Goal: Transaction & Acquisition: Purchase product/service

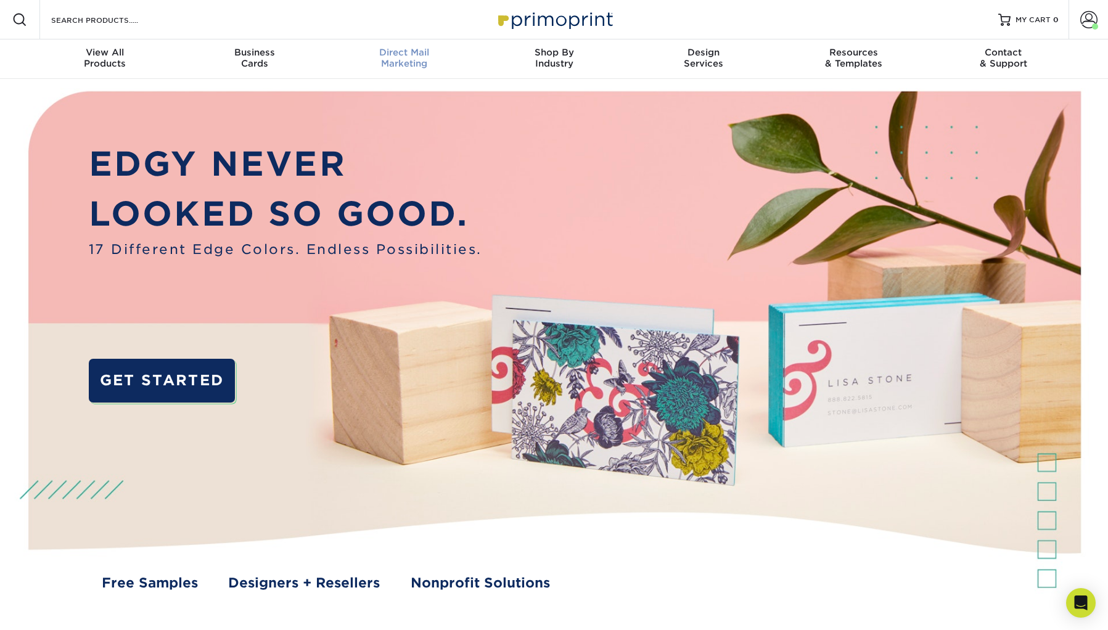
click at [401, 57] on span "Direct Mail" at bounding box center [404, 52] width 150 height 11
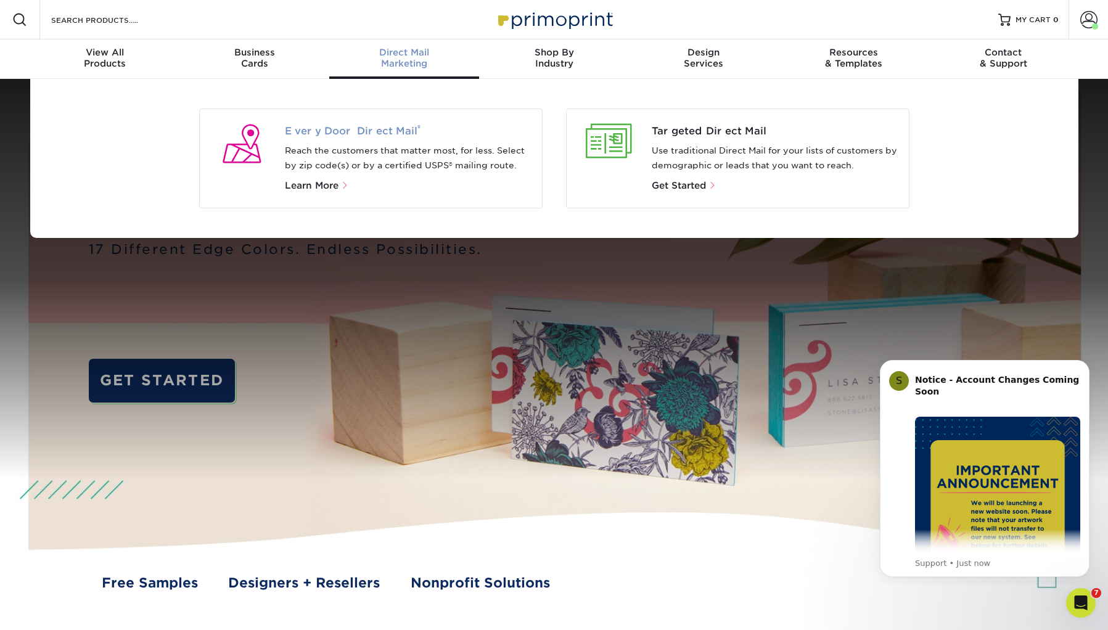
click at [432, 124] on span "Every Door Direct Mail ®" at bounding box center [408, 131] width 247 height 15
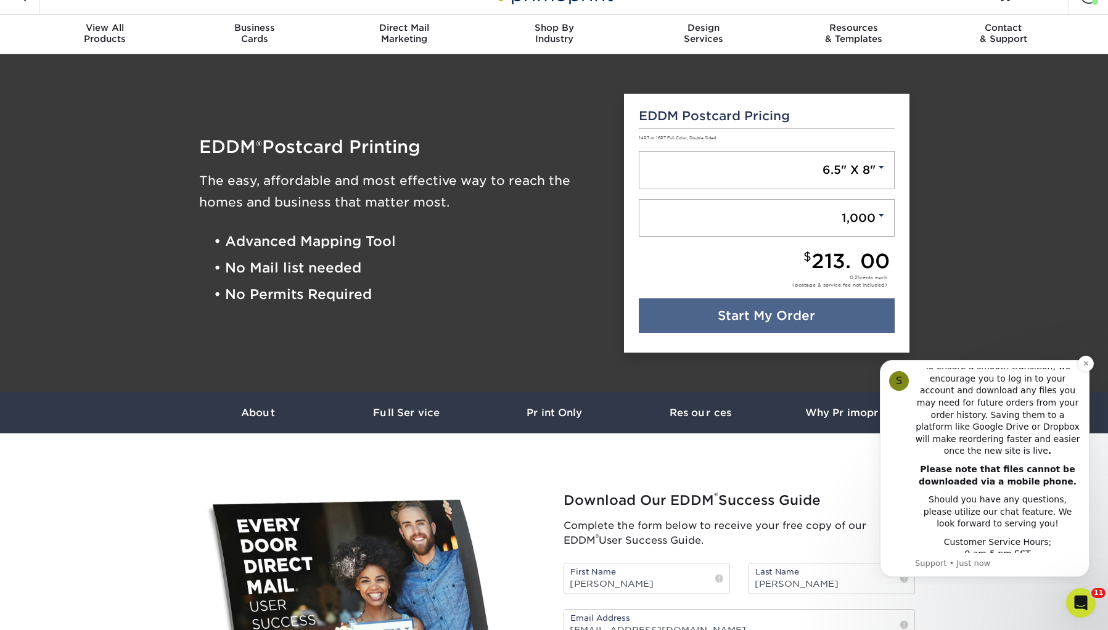
scroll to position [304, 0]
click at [741, 320] on link "Start My Order" at bounding box center [767, 315] width 256 height 35
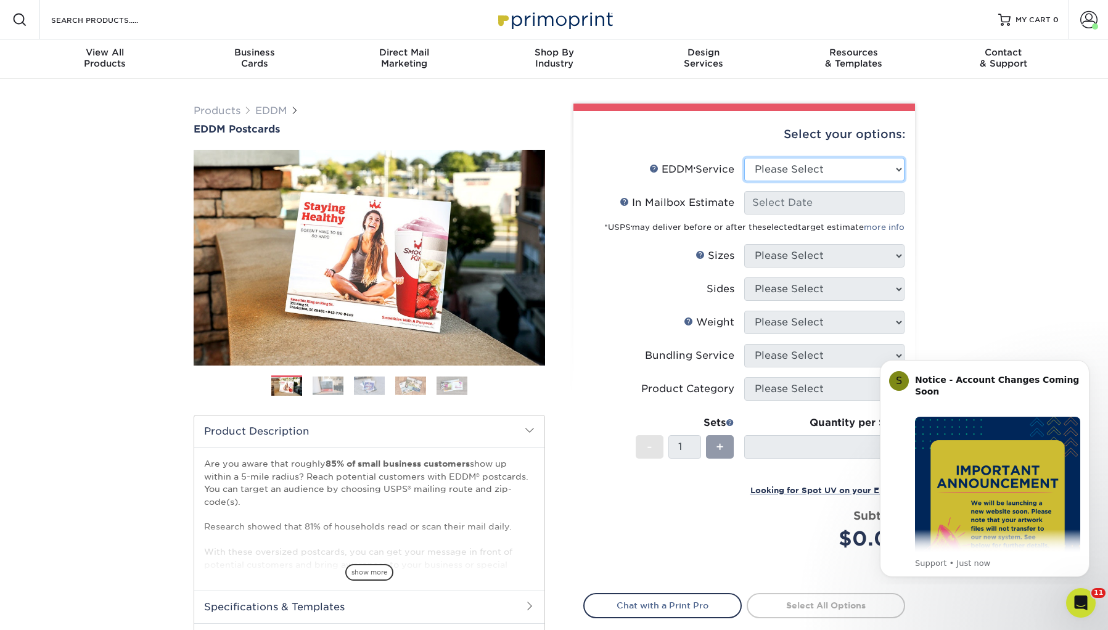
select select "print_only"
select select "-1"
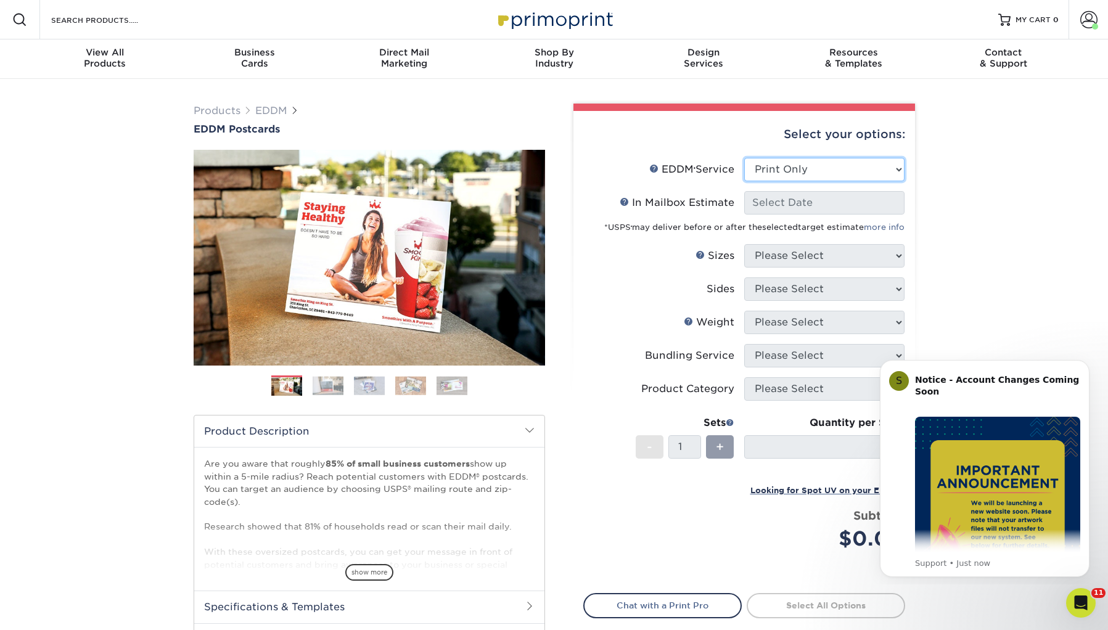
select select "-1"
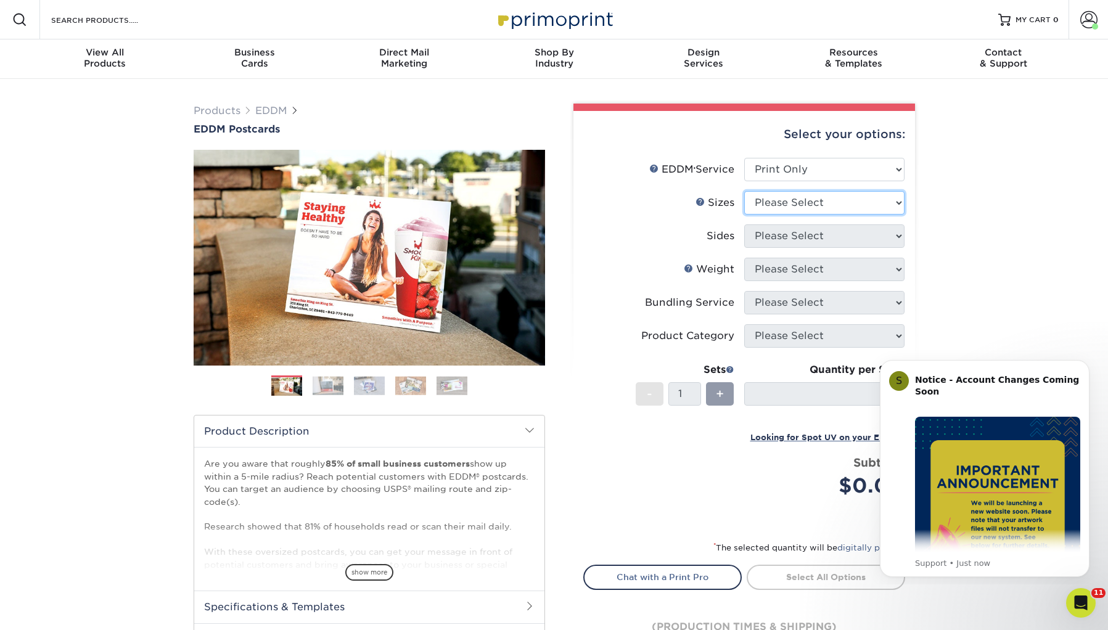
select select "8.50x11.00"
select select "13abbda7-1d64-4f25-8bb2-c179b224825d"
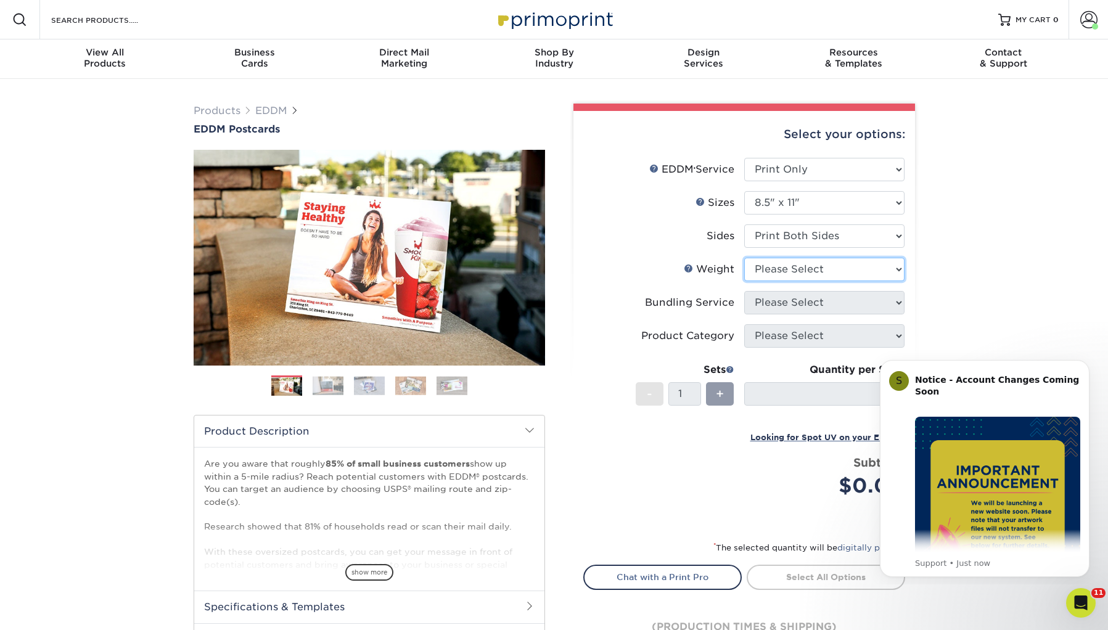
select select "16PT"
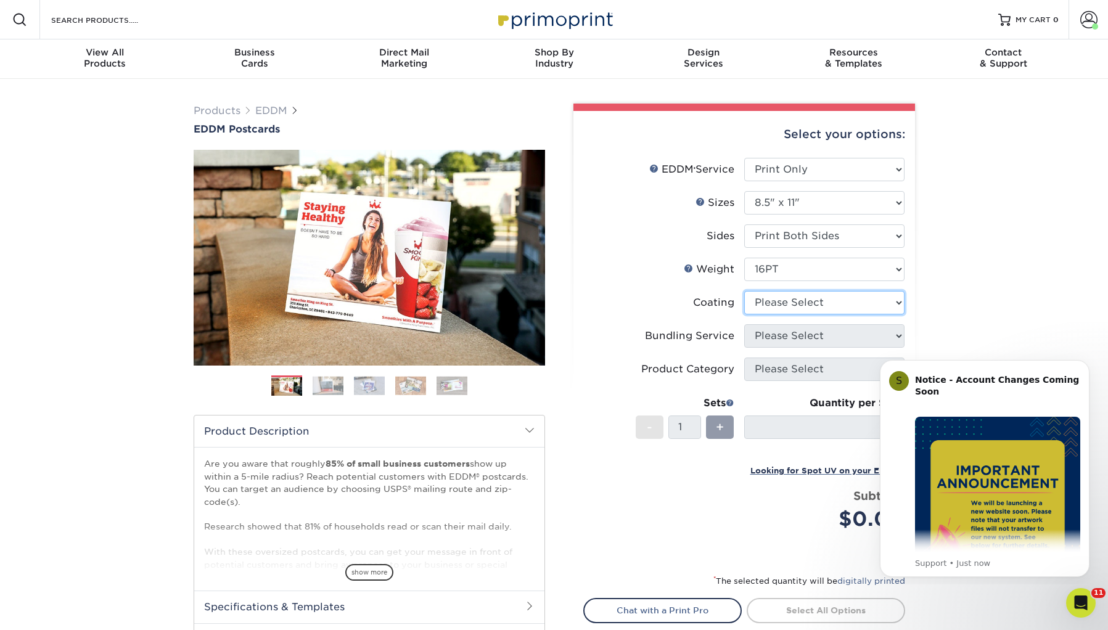
select select "121bb7b5-3b4d-429f-bd8d-bbf80e953313"
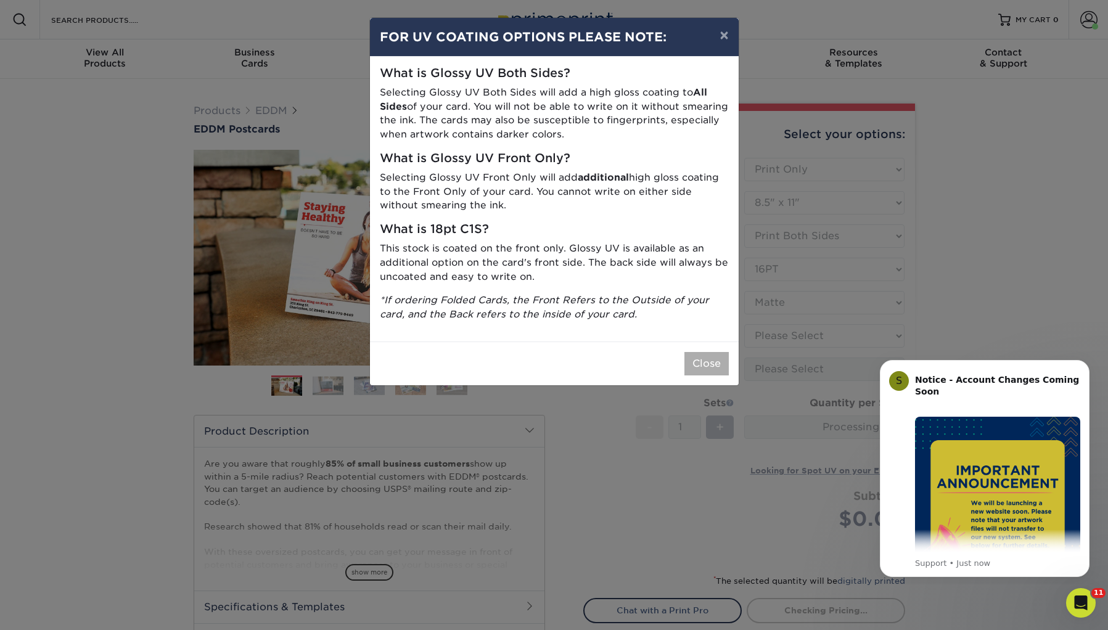
click at [725, 352] on button "Close" at bounding box center [706, 363] width 44 height 23
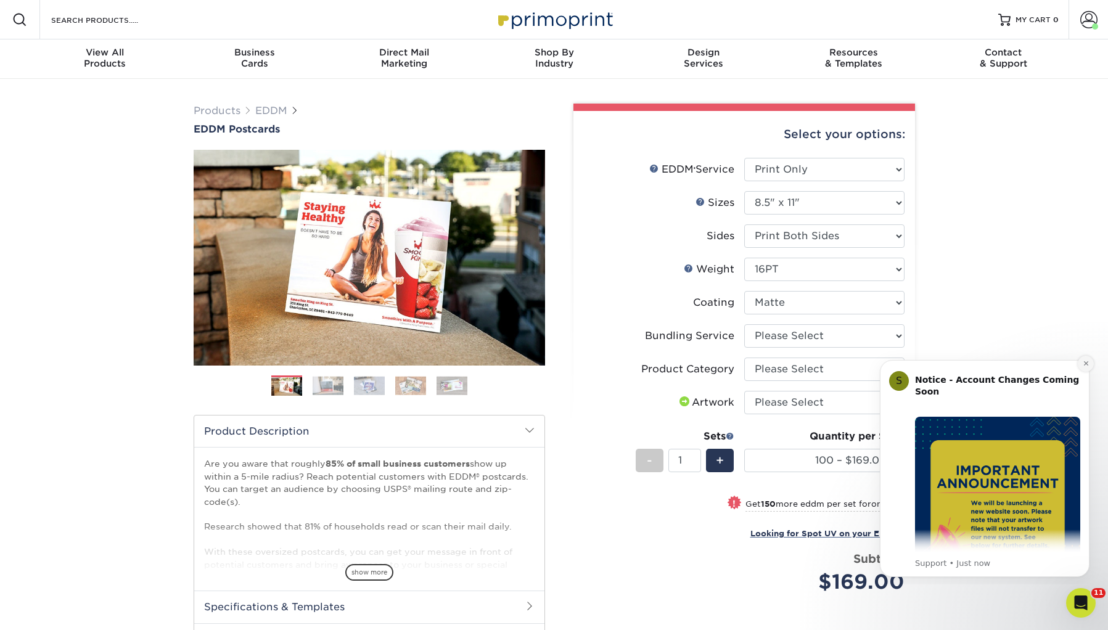
click at [1082, 365] on icon "Dismiss notification" at bounding box center [1085, 363] width 7 height 7
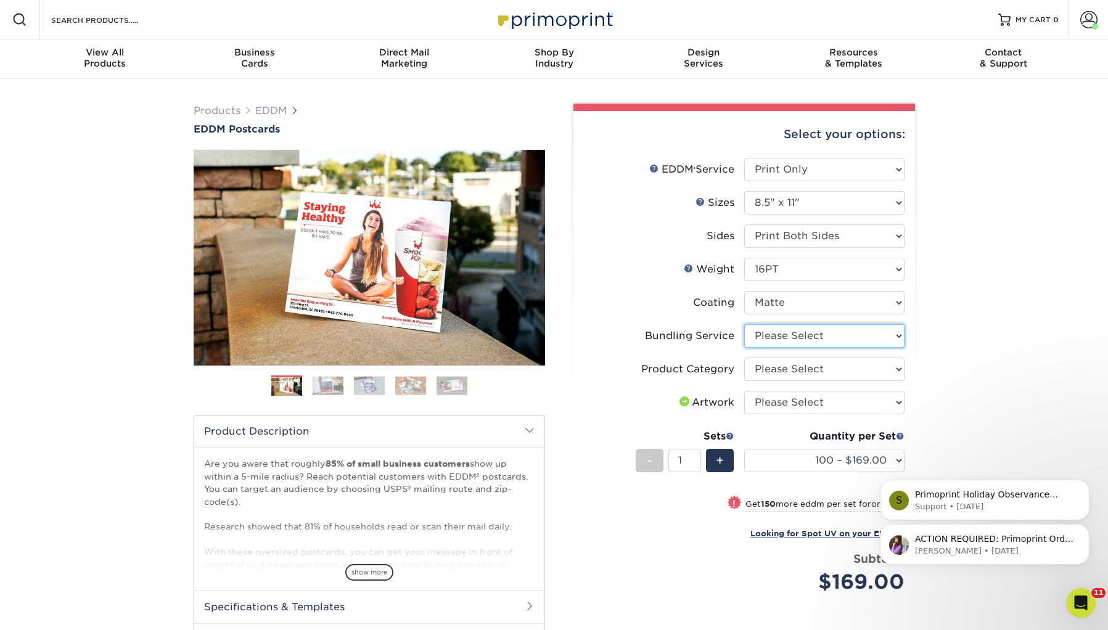
select select "e4577a52-3f44-4506-b5a0-d5ef86cef3d2"
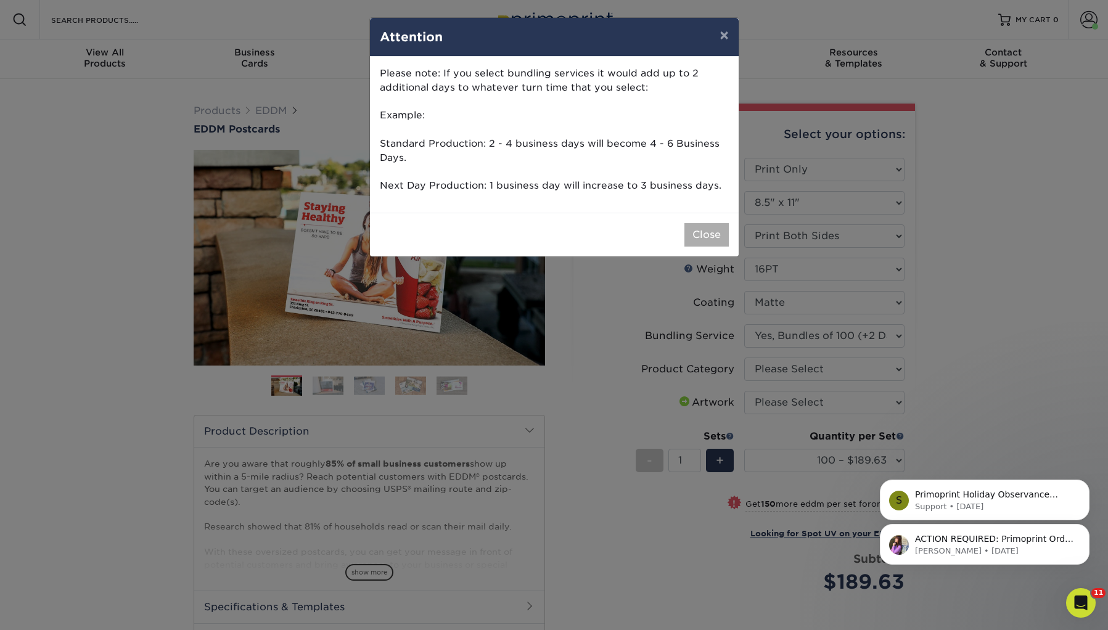
click at [713, 234] on button "Close" at bounding box center [706, 234] width 44 height 23
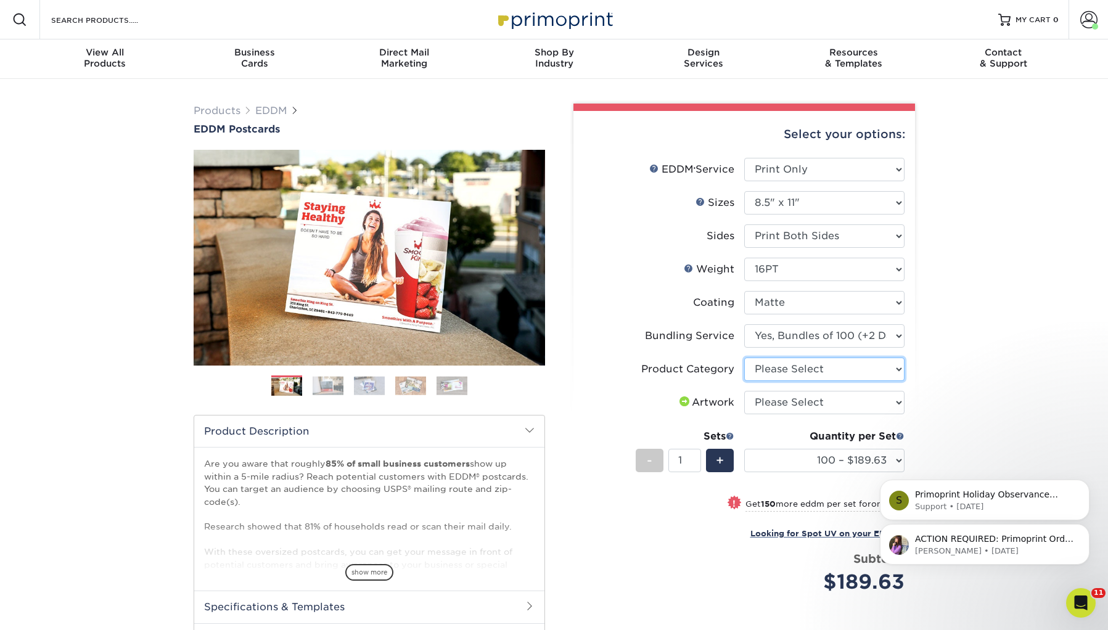
select select "eddd4a87-9082-47bb-843b-3bca55f6c842"
select select "upload"
select select "5000 – $1037.13"
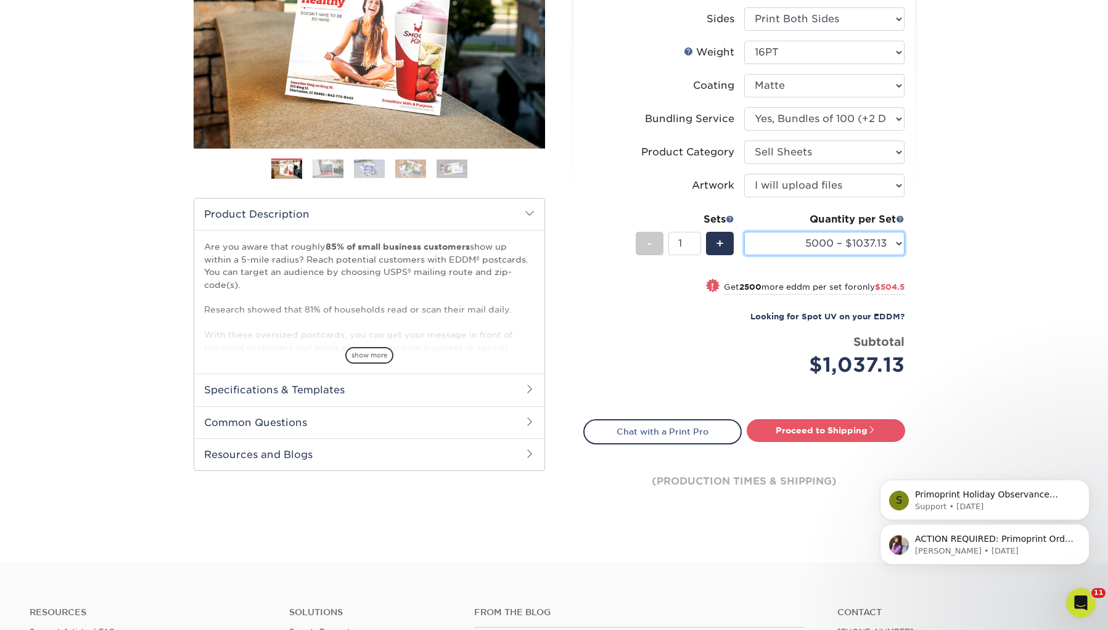
scroll to position [229, 0]
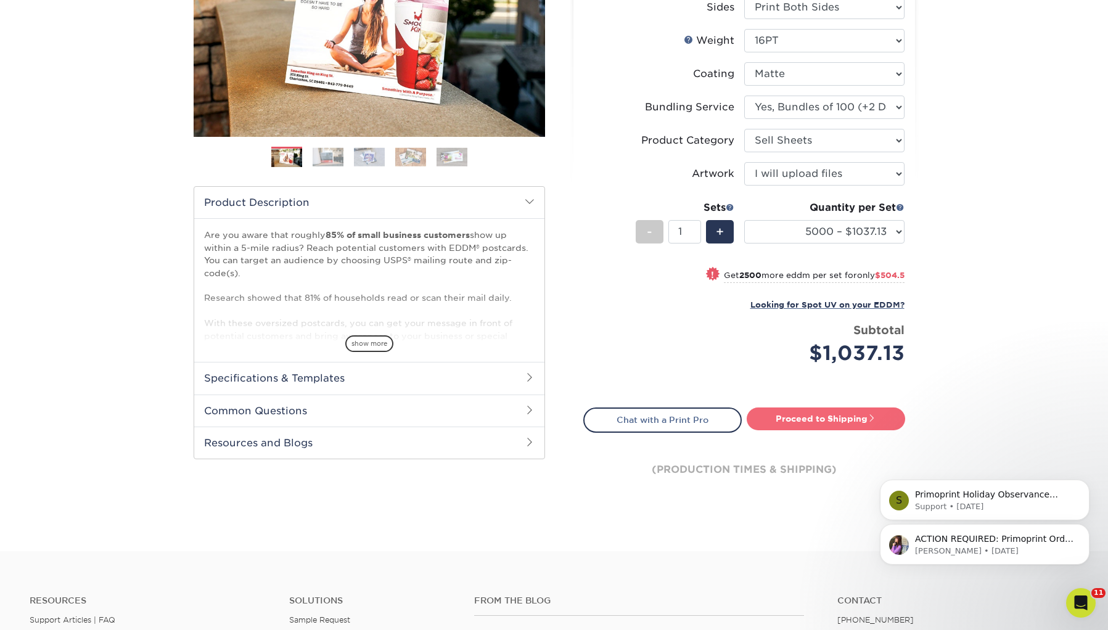
click at [844, 415] on link "Proceed to Shipping" at bounding box center [825, 418] width 158 height 22
type input "Set 1"
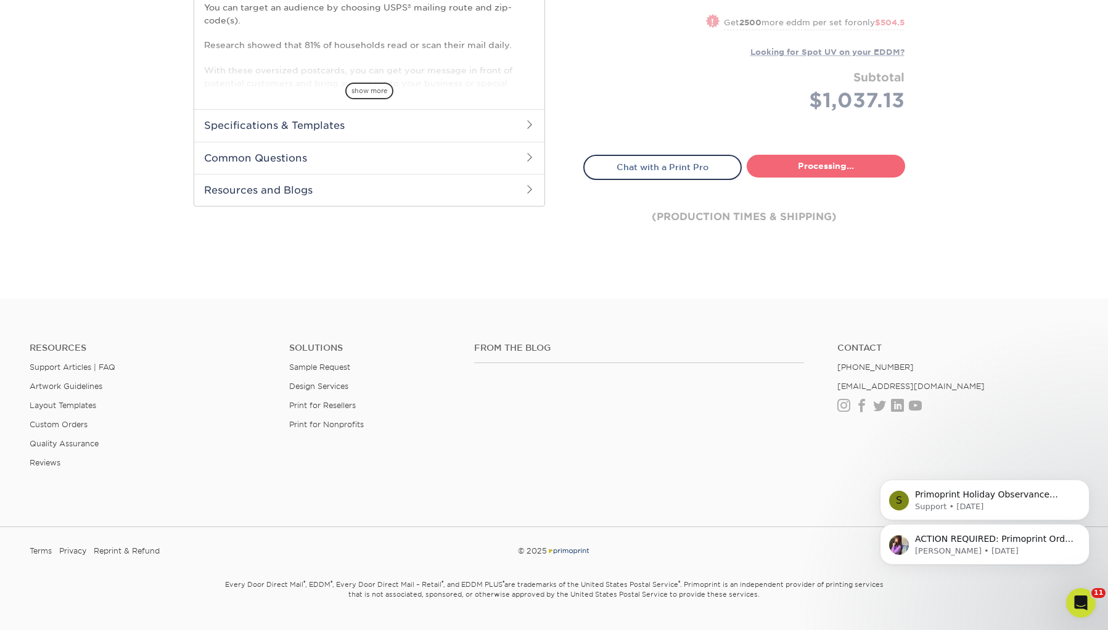
select select "dbcf431c-6686-4a94-b73e-9b627c87327d"
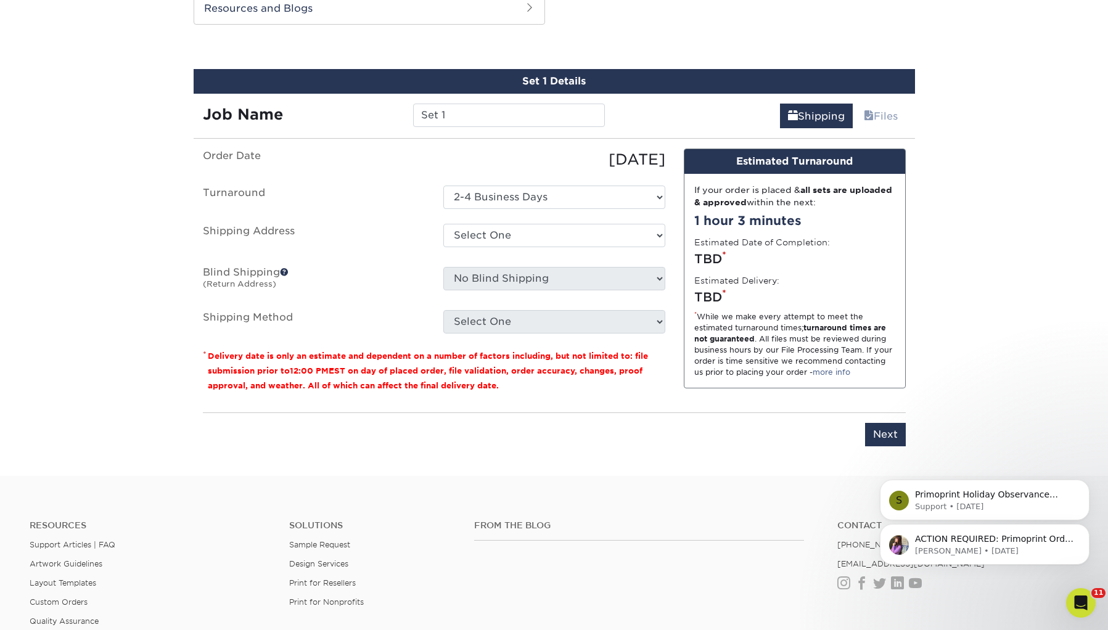
scroll to position [669, 0]
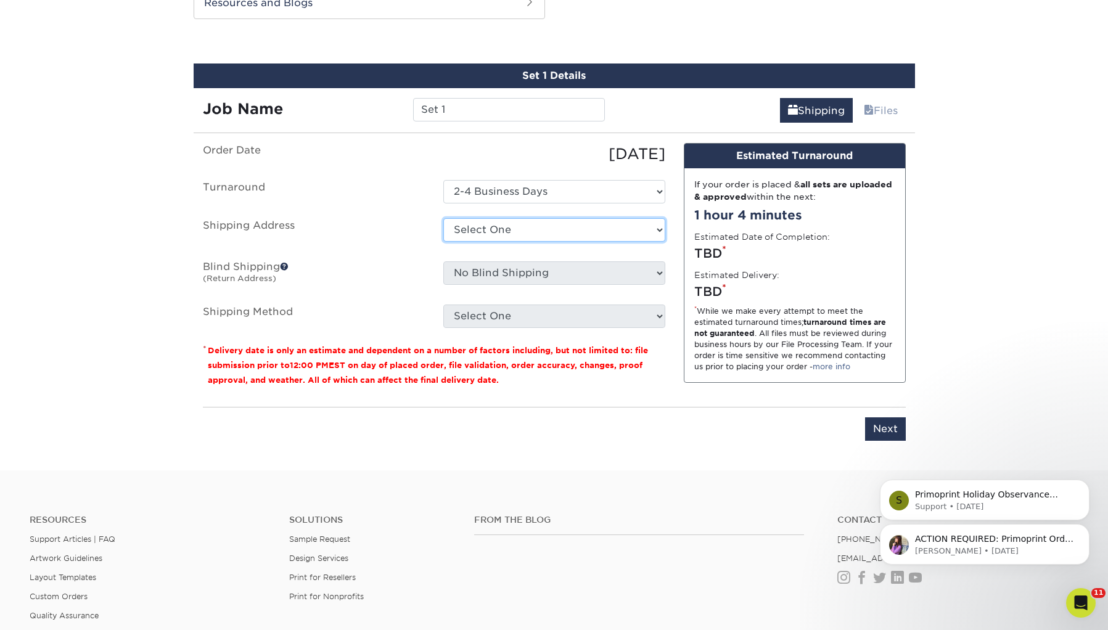
select select "80341"
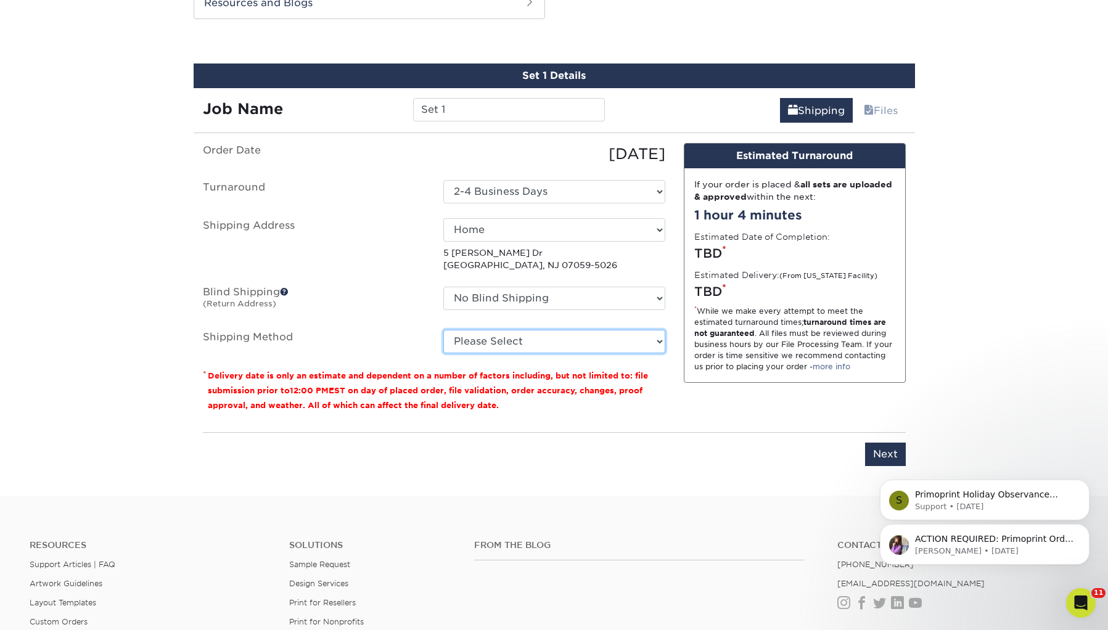
select select "03"
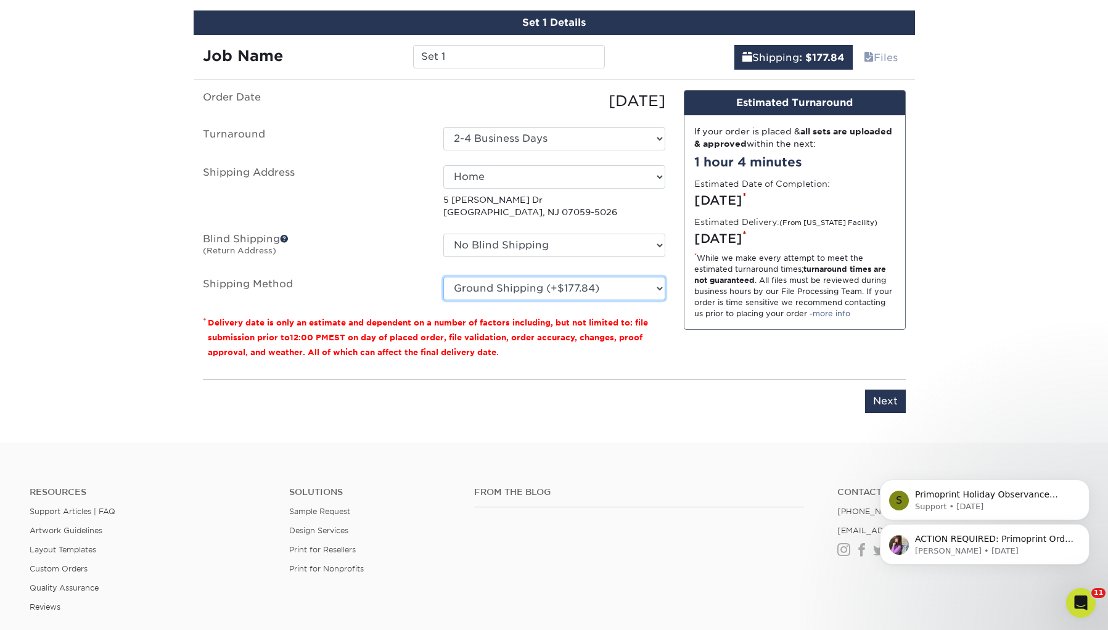
scroll to position [763, 0]
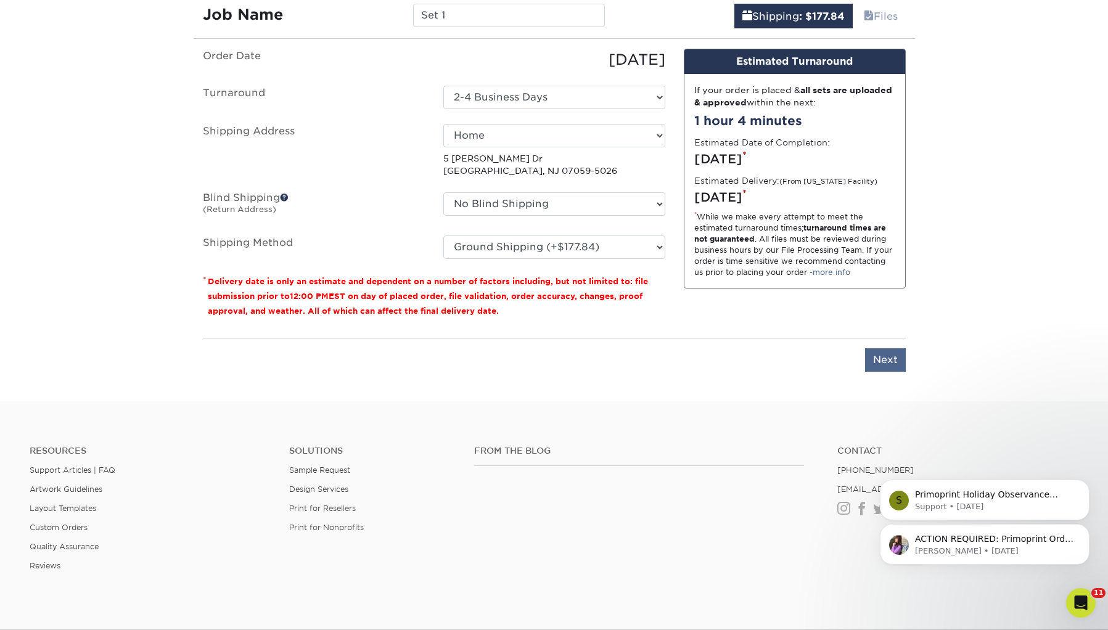
click at [888, 361] on input "Next" at bounding box center [885, 359] width 41 height 23
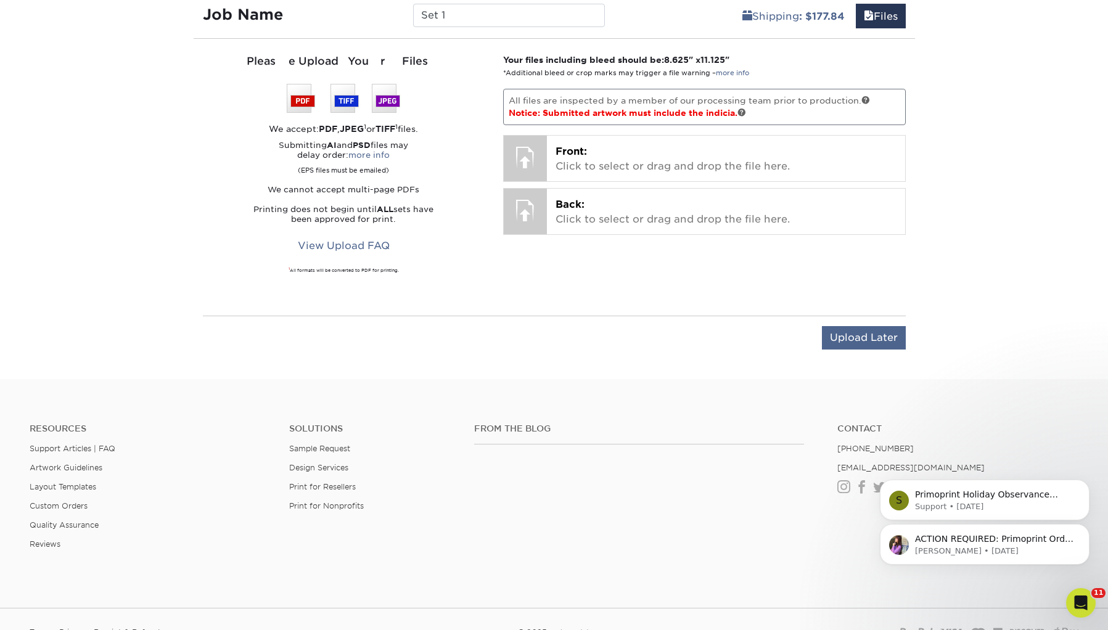
click at [873, 341] on input "Upload Later" at bounding box center [864, 337] width 84 height 23
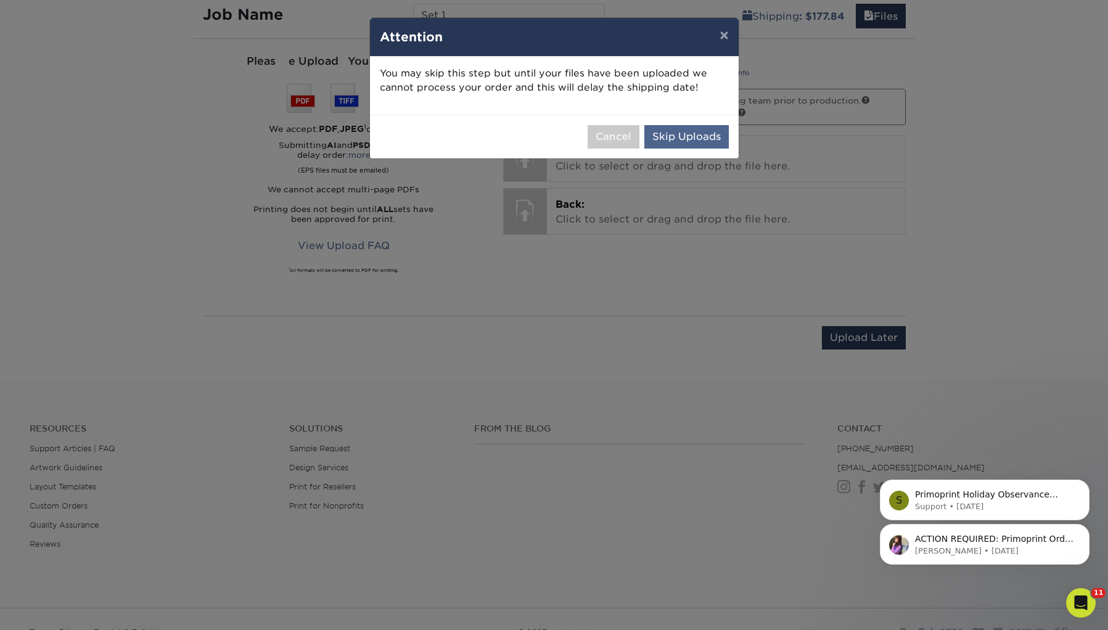
click at [712, 145] on button "Skip Uploads" at bounding box center [686, 136] width 84 height 23
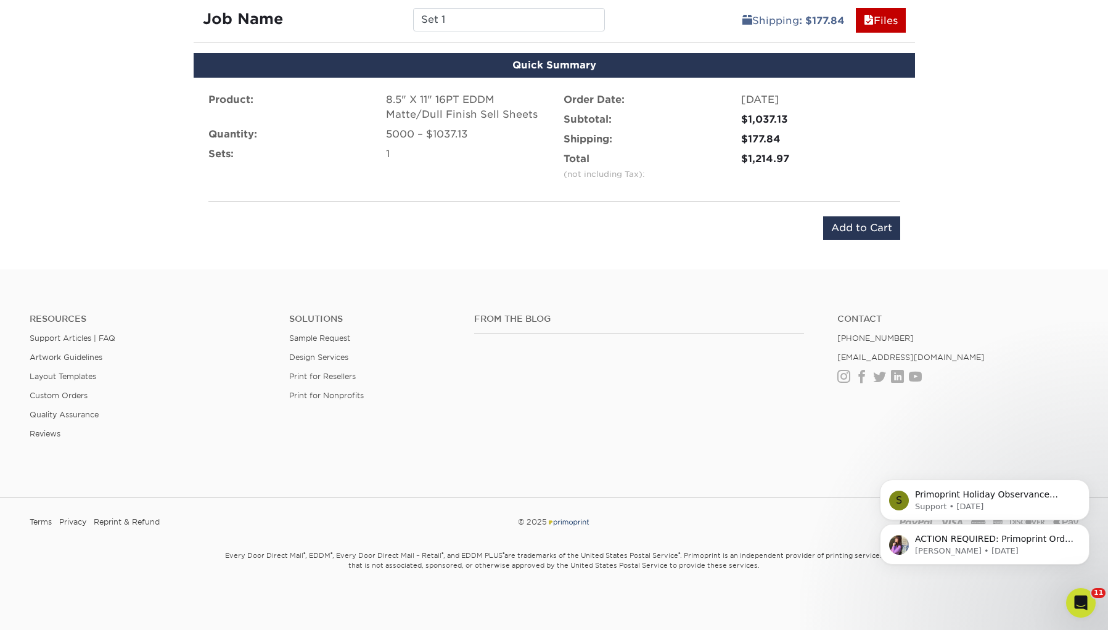
scroll to position [757, 0]
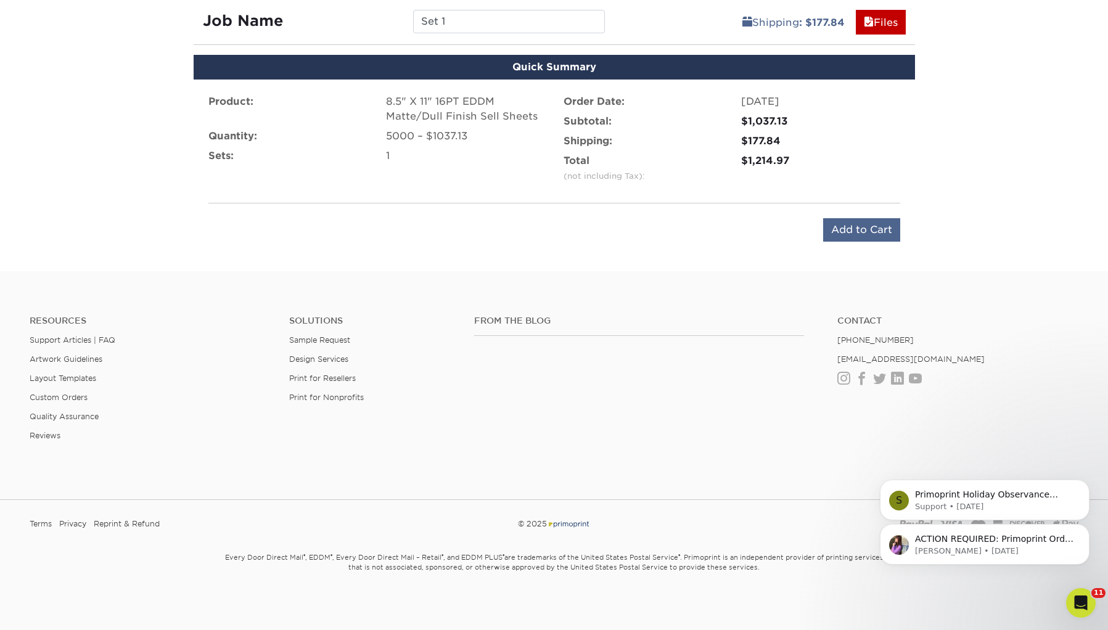
click at [852, 232] on input "Add to Cart" at bounding box center [861, 229] width 77 height 23
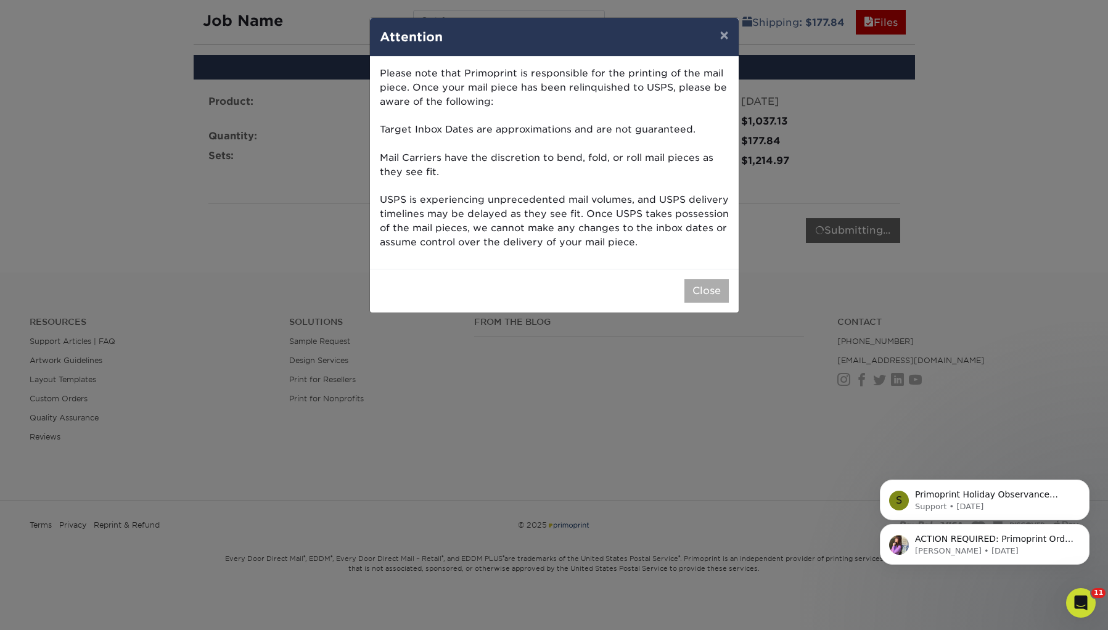
click at [707, 285] on button "Close" at bounding box center [706, 290] width 44 height 23
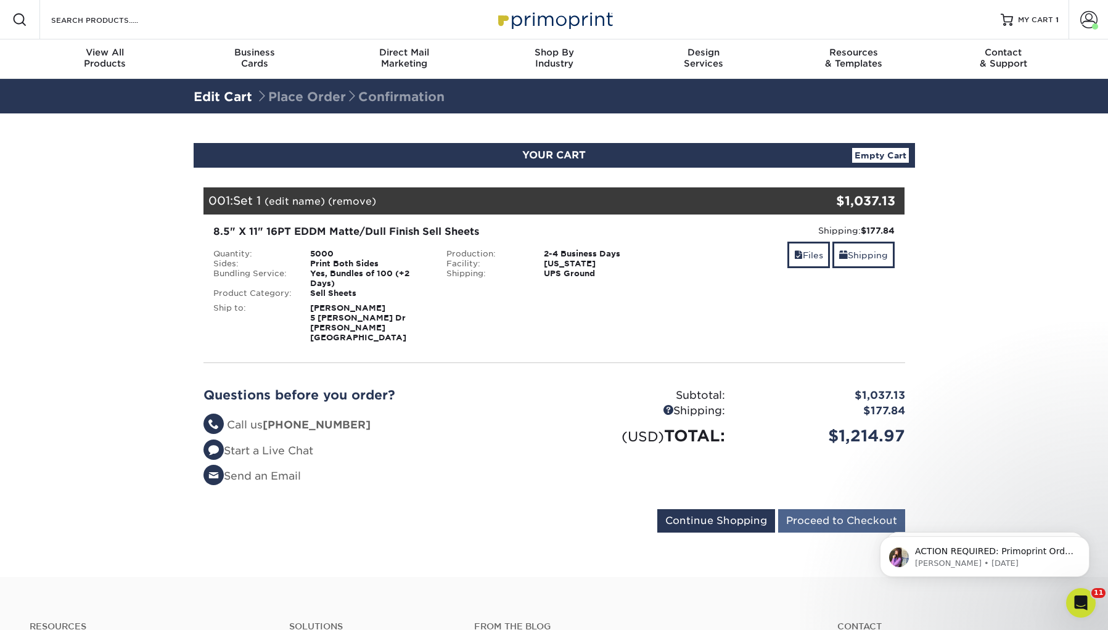
click at [829, 509] on input "Proceed to Checkout" at bounding box center [841, 520] width 127 height 23
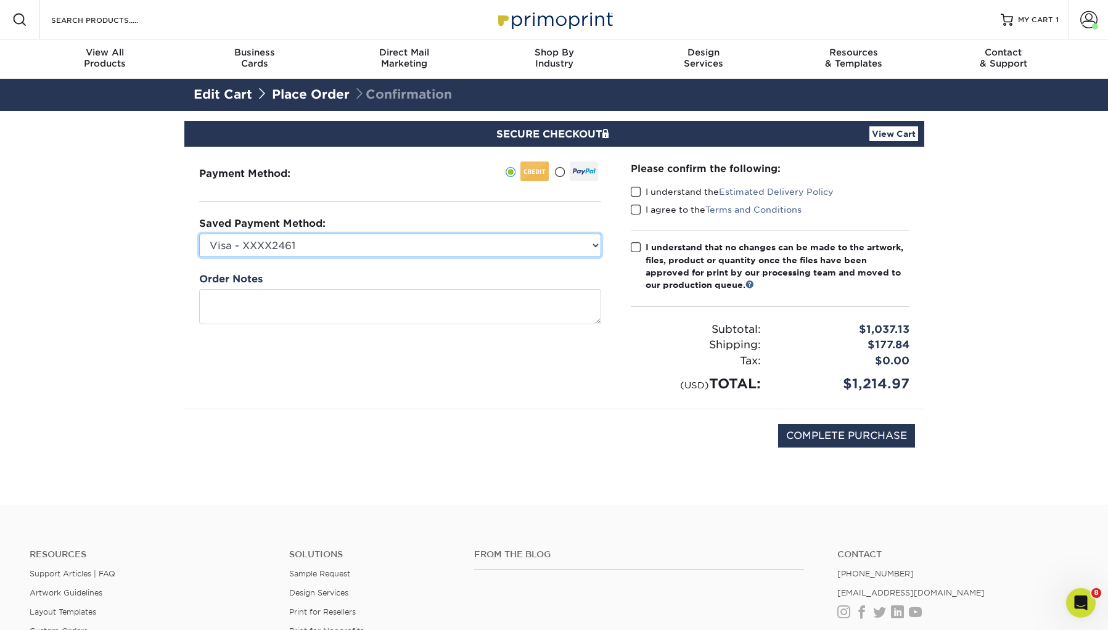
select select "67717"
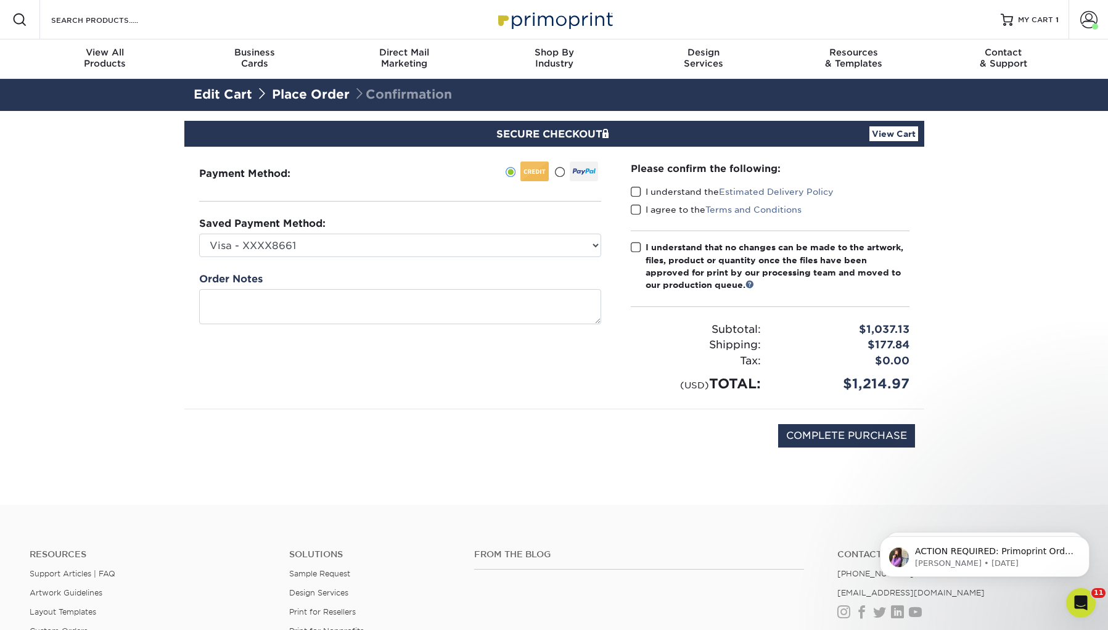
click at [633, 195] on span at bounding box center [636, 192] width 10 height 12
click at [0, 0] on input "I understand the Estimated Delivery Policy" at bounding box center [0, 0] width 0 height 0
click at [633, 206] on span at bounding box center [636, 210] width 10 height 12
click at [0, 0] on input "I agree to the Terms and Conditions" at bounding box center [0, 0] width 0 height 0
click at [633, 248] on span at bounding box center [636, 248] width 10 height 12
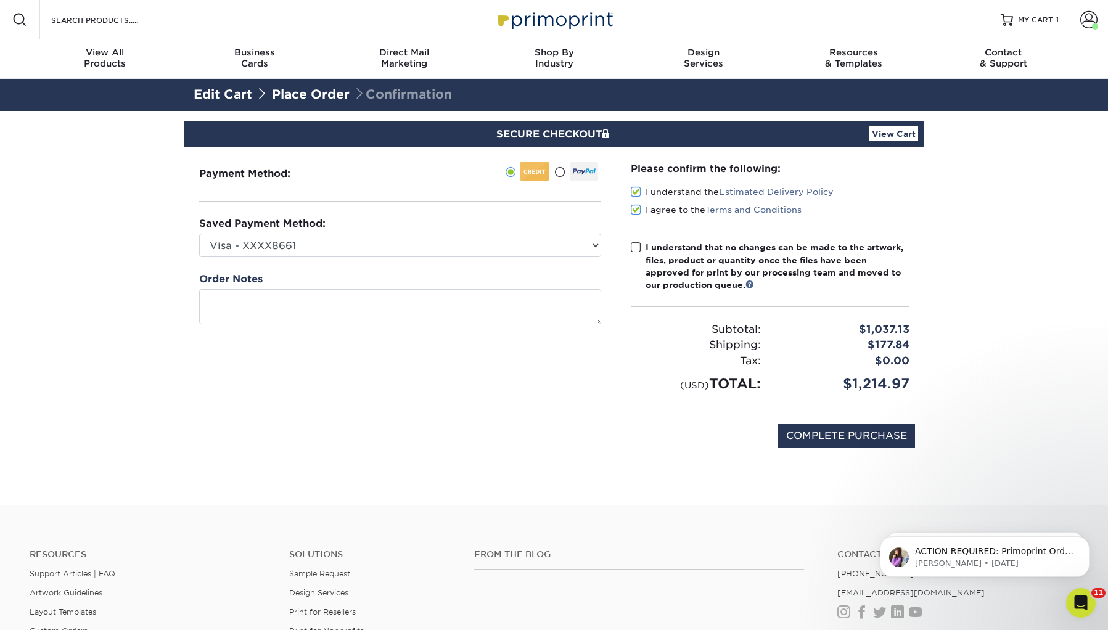
click at [0, 0] on input "I understand that no changes can be made to the artwork, files, product or quan…" at bounding box center [0, 0] width 0 height 0
click at [825, 433] on input "COMPLETE PURCHASE" at bounding box center [846, 435] width 137 height 23
type input "PROCESSING, PLEASE WAIT..."
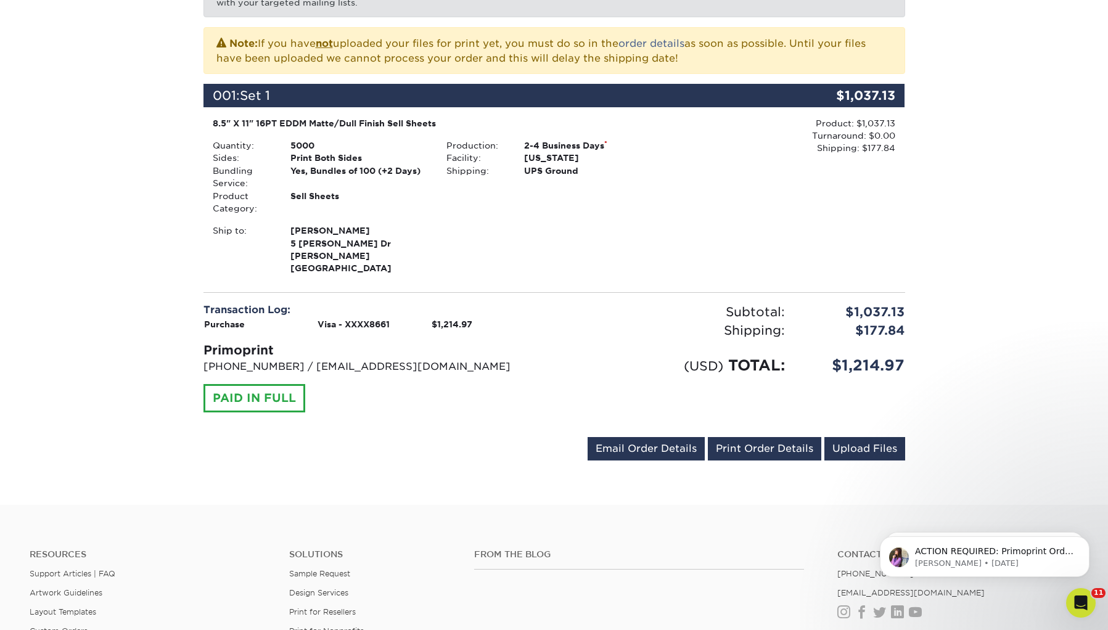
scroll to position [360, 0]
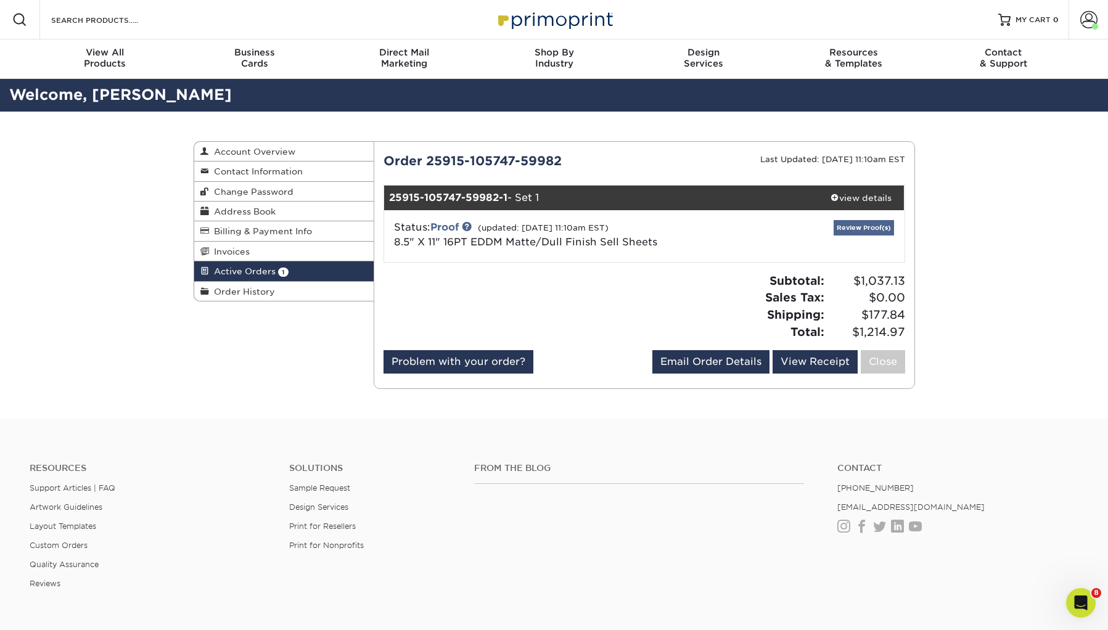
click at [843, 229] on link "Review Proof(s)" at bounding box center [863, 227] width 60 height 15
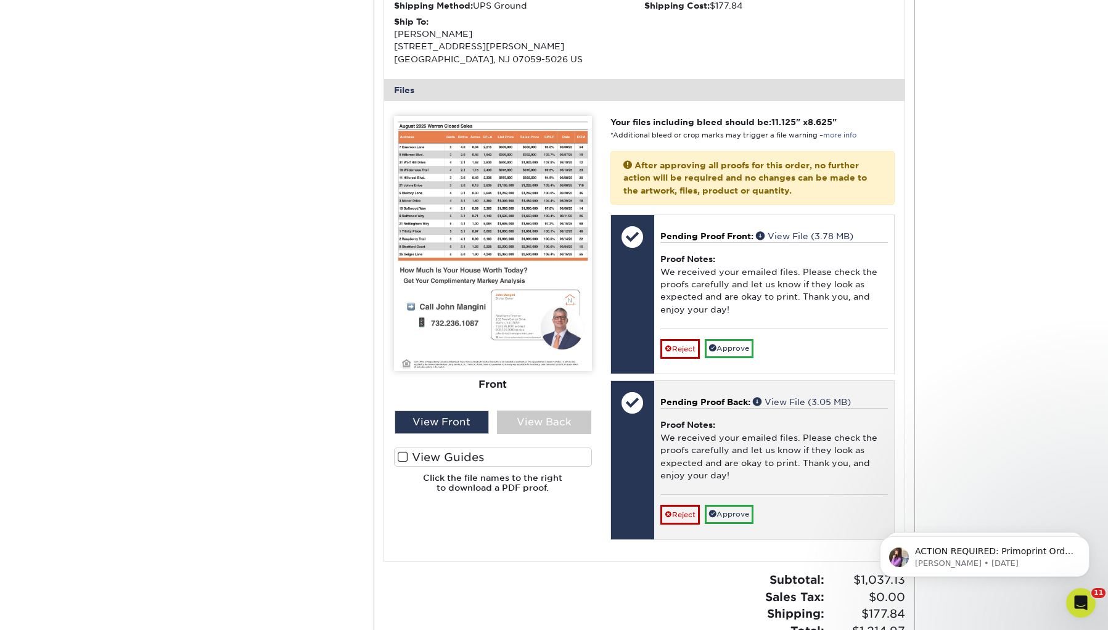
scroll to position [443, 0]
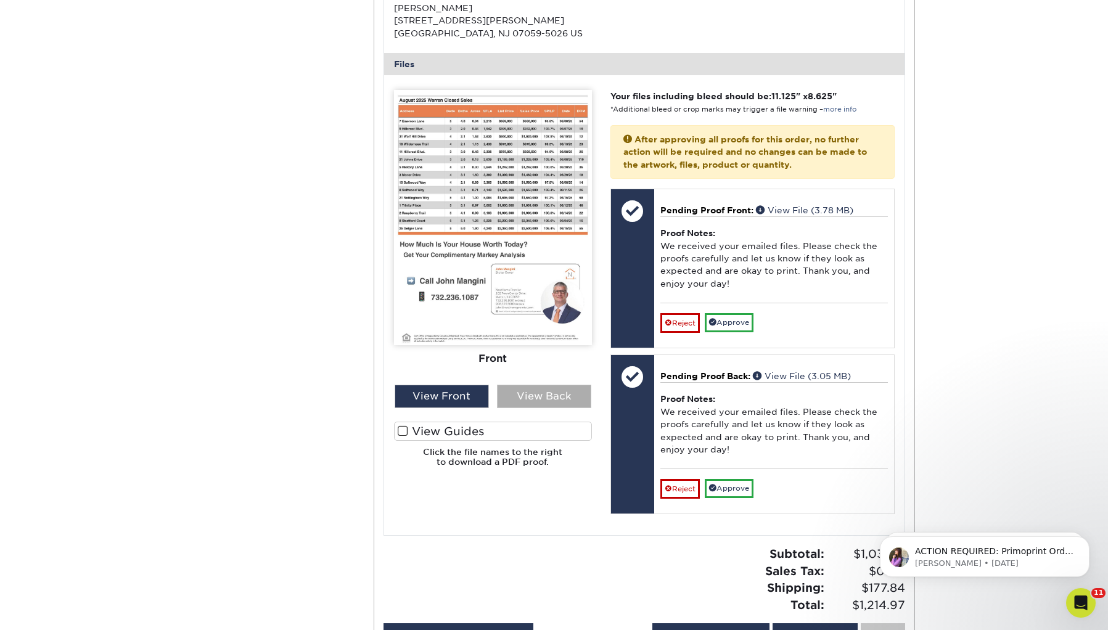
click at [519, 393] on div "View Back" at bounding box center [544, 396] width 94 height 23
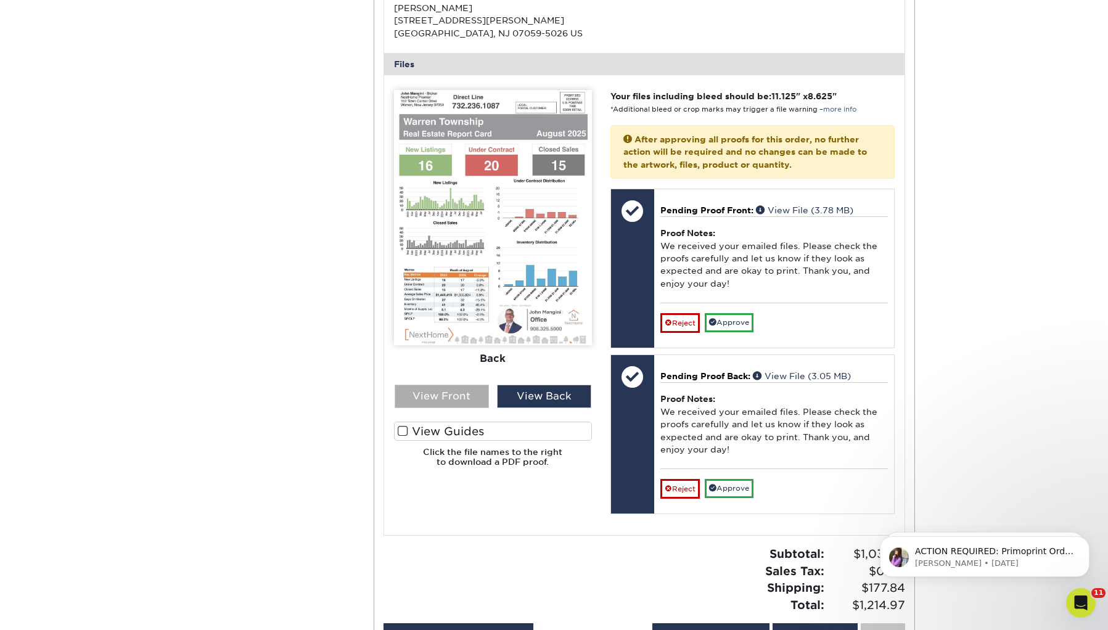
click at [449, 393] on div "View Front" at bounding box center [441, 396] width 94 height 23
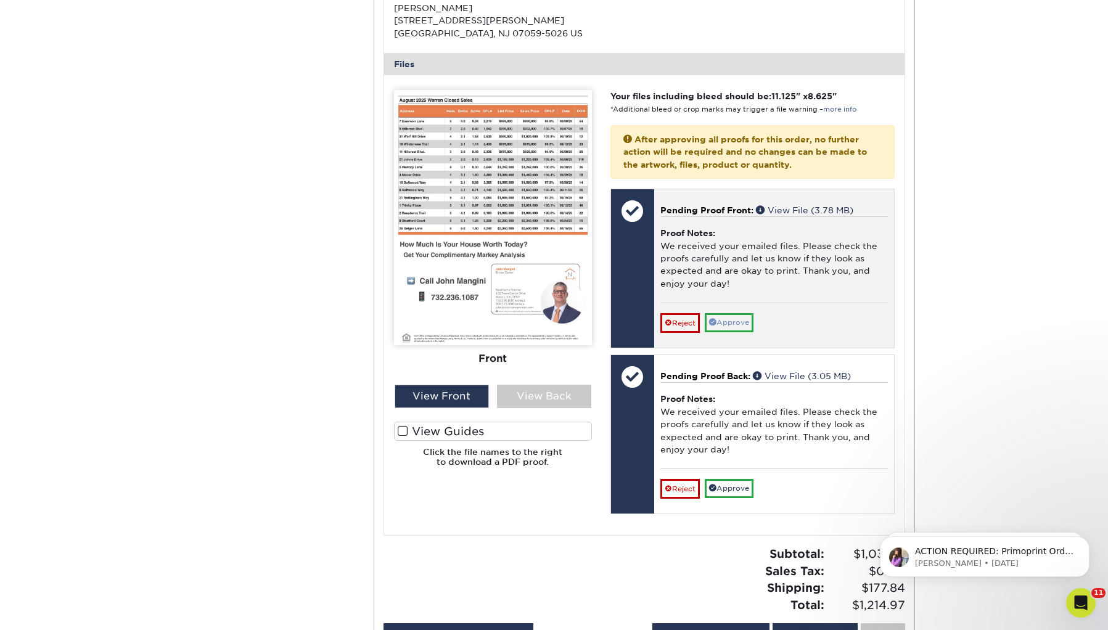
click at [746, 313] on link "Approve" at bounding box center [728, 322] width 49 height 19
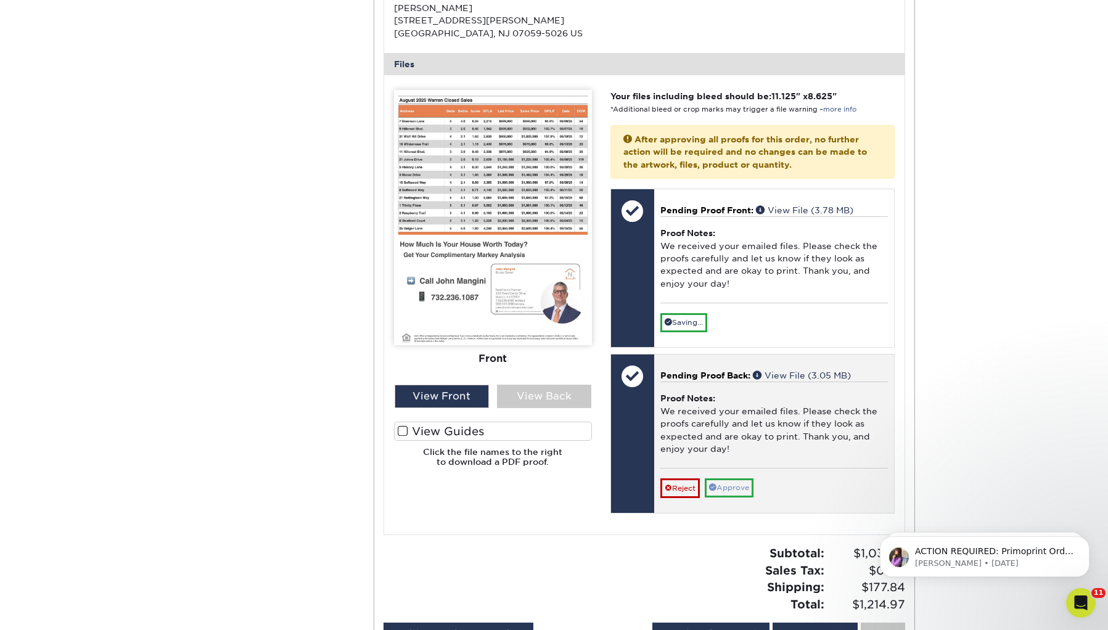
click at [727, 481] on link "Approve" at bounding box center [728, 487] width 49 height 19
